Goal: Find specific page/section: Find specific page/section

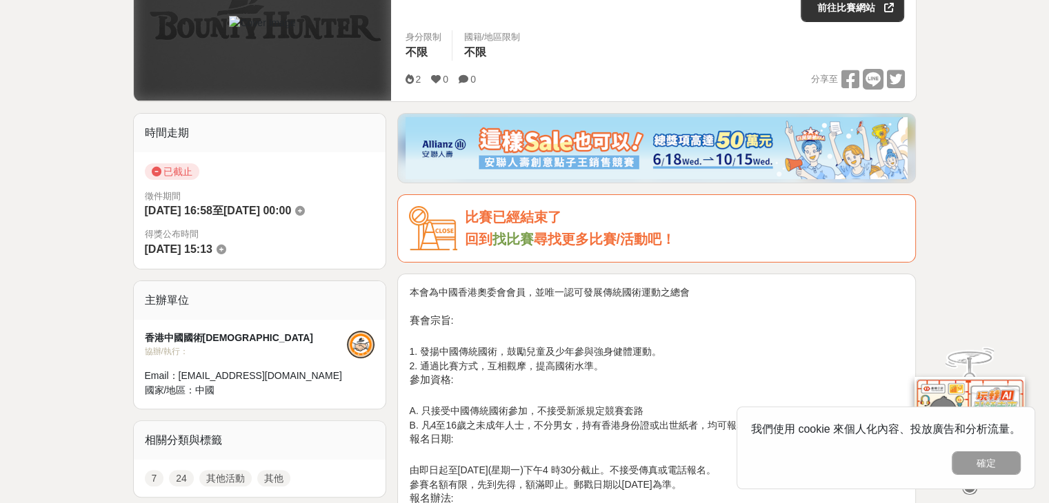
scroll to position [276, 0]
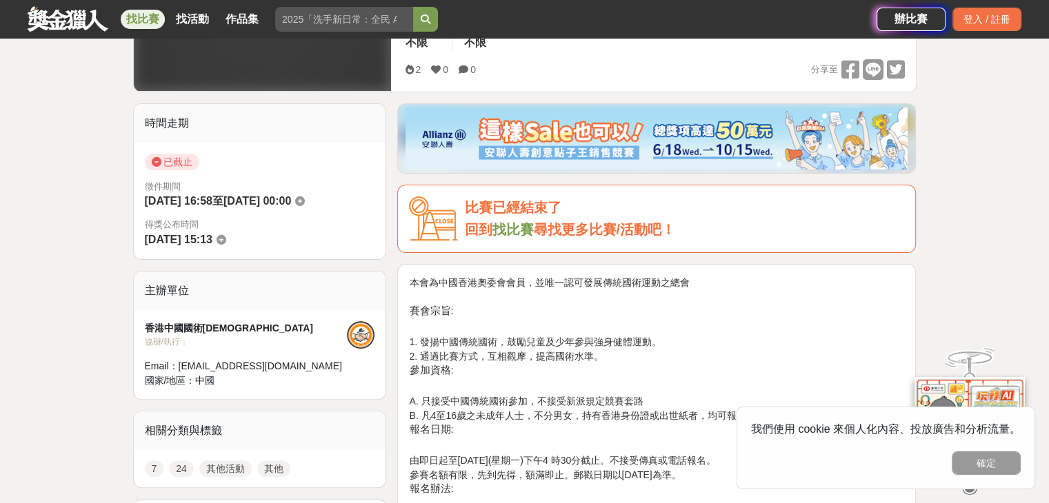
click at [517, 228] on link "找比賽" at bounding box center [512, 229] width 41 height 15
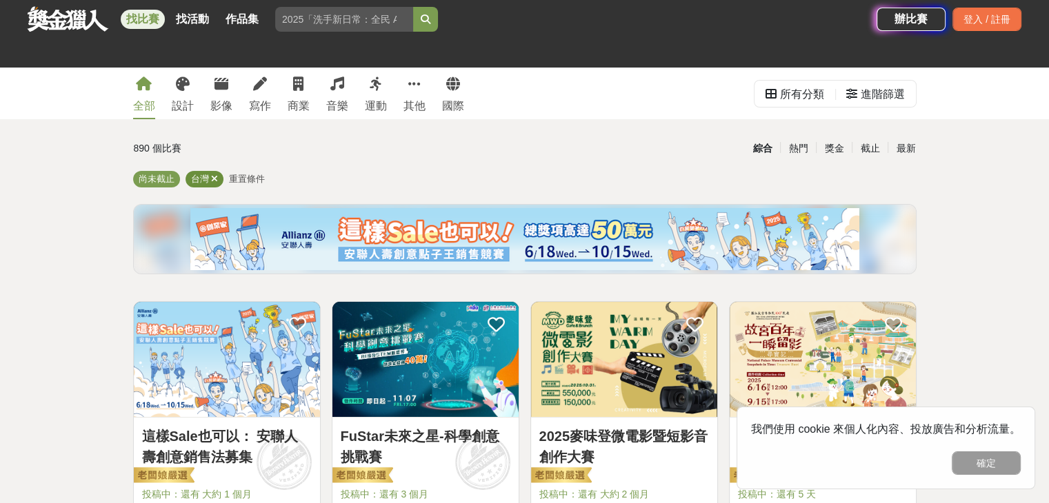
click at [207, 183] on span "台灣" at bounding box center [200, 179] width 18 height 10
click at [214, 175] on icon at bounding box center [214, 178] width 7 height 9
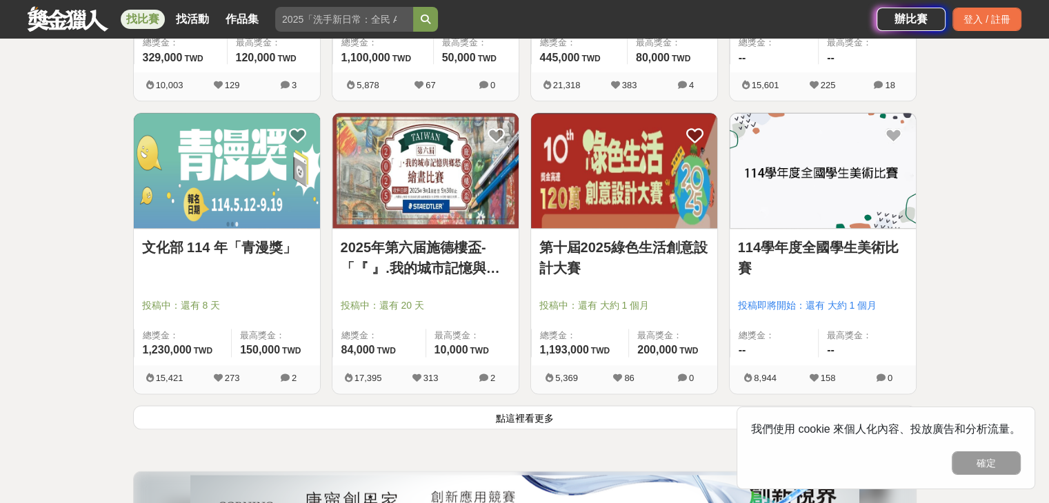
scroll to position [1655, 0]
